Goal: Information Seeking & Learning: Learn about a topic

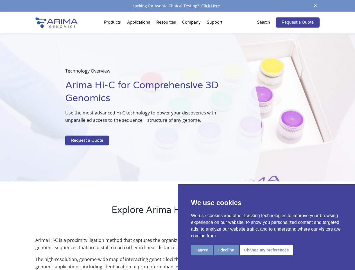
click at [178, 135] on p at bounding box center [149, 131] width 168 height 7
click at [202, 250] on button "I agree" at bounding box center [202, 250] width 22 height 10
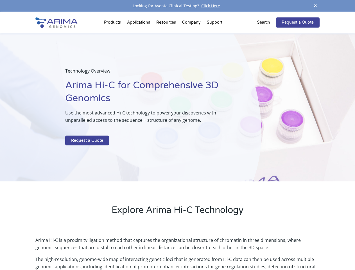
click at [226, 250] on p "Arima Hi-C is a proximity ligation method that captures the organizational stru…" at bounding box center [177, 246] width 284 height 19
click at [266, 250] on p "Arima Hi-C is a proximity ligation method that captures the organizational stru…" at bounding box center [177, 246] width 284 height 19
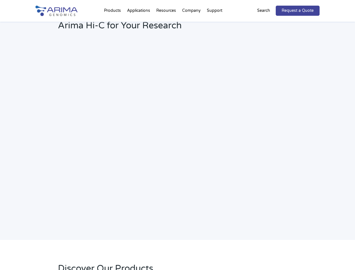
click at [113, 24] on h2 "Webinar: Hear More About the Benefits of Arima Hi-C for Your Research" at bounding box center [151, 22] width 187 height 30
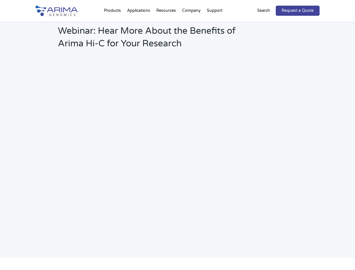
click at [167, 25] on h2 "Webinar: Hear More About the Benefits of Arima Hi-C for Your Research" at bounding box center [151, 40] width 187 height 30
click at [192, 25] on h2 "Webinar: Hear More About the Benefits of Arima Hi-C for Your Research" at bounding box center [151, 40] width 187 height 30
click at [215, 25] on h2 "Webinar: Hear More About the Benefits of Arima Hi-C for Your Research" at bounding box center [151, 40] width 187 height 30
